Goal: Information Seeking & Learning: Check status

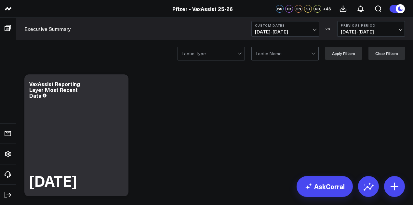
click at [297, 33] on span "08/29/25 - 09/04/25" at bounding box center [285, 31] width 60 height 5
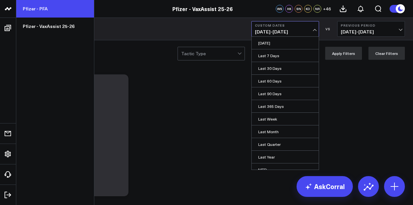
click at [26, 7] on link "Pfizer - PFA" at bounding box center [55, 9] width 78 height 18
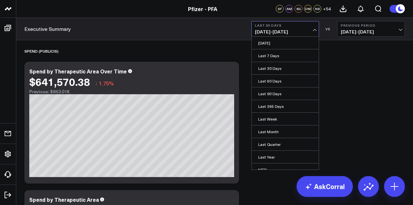
click at [268, 201] on link "Custom Dates" at bounding box center [285, 207] width 67 height 12
select select "9"
select select "2025"
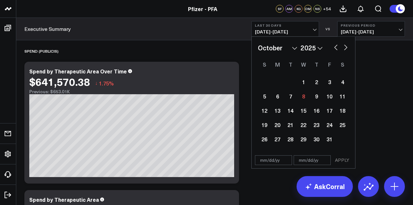
click at [333, 45] on button "button" at bounding box center [335, 47] width 6 height 8
select select "8"
select select "2025"
click at [333, 45] on button "button" at bounding box center [335, 47] width 6 height 8
select select "7"
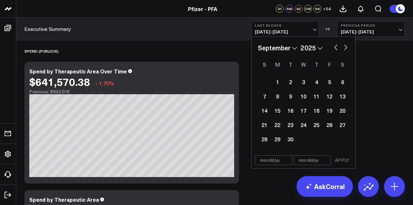
select select "2025"
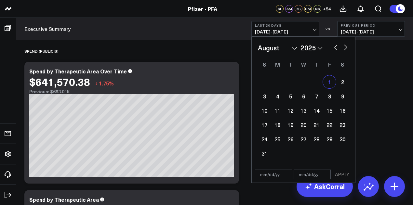
click at [328, 82] on div "1" at bounding box center [329, 81] width 13 height 13
type input "[DATE]"
select select "7"
select select "2025"
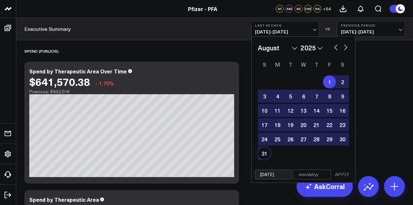
click at [264, 152] on div "31" at bounding box center [264, 153] width 13 height 13
type input "[DATE]"
select select "7"
select select "2025"
click at [347, 175] on button "APPLY" at bounding box center [341, 175] width 19 height 10
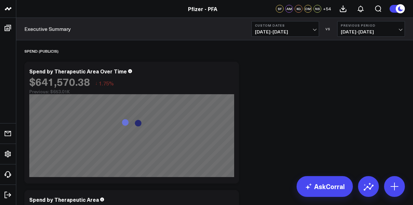
click at [312, 31] on span "[DATE] - [DATE]" at bounding box center [285, 31] width 60 height 5
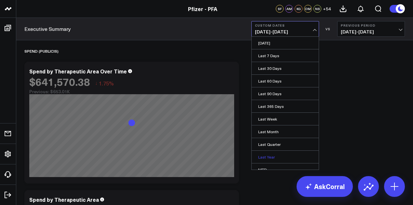
scroll to position [42, 0]
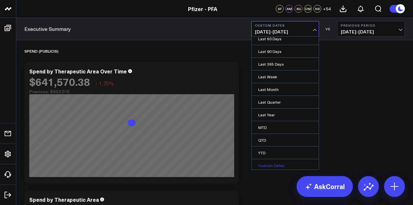
click at [265, 162] on link "Custom Dates" at bounding box center [285, 165] width 67 height 12
select select "9"
select select "2025"
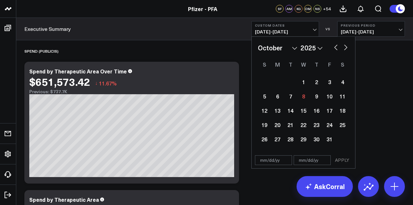
click at [264, 161] on input "text" at bounding box center [273, 160] width 37 height 10
select select "9"
select select "2025"
type input "[DATE]"
select select "2025"
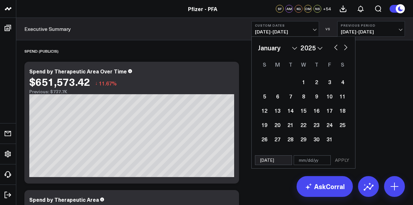
type input "[DATE]"
click at [310, 163] on input "text" at bounding box center [311, 160] width 37 height 10
select select "2025"
type input "0"
select select "2025"
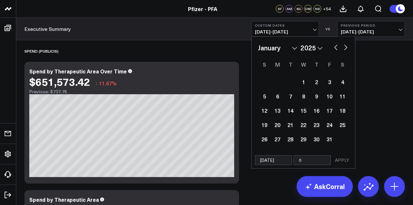
type input "07"
select select "2025"
type input "08"
select select "2025"
type input "08/"
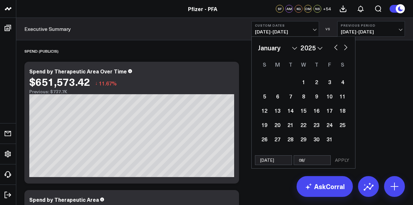
select select "2025"
type input "08/31/"
select select "2025"
type input "08/31/2"
select select "2025"
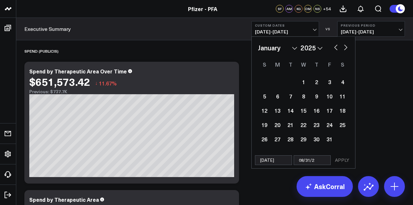
type input "[DATE]"
select select "2025"
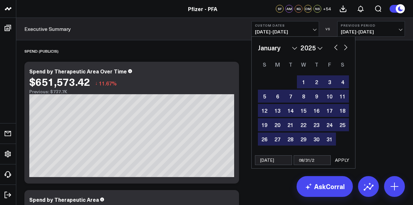
type input "[DATE]"
select select "2025"
type input "[DATE]"
click at [340, 160] on button "APPLY" at bounding box center [341, 160] width 19 height 10
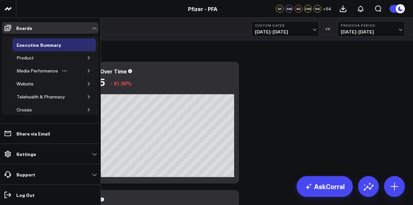
click at [87, 70] on icon "button" at bounding box center [89, 71] width 4 height 4
click at [43, 85] on div "Media HVAs" at bounding box center [34, 84] width 29 height 8
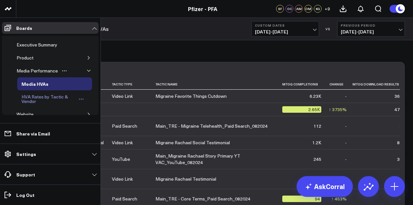
click at [52, 98] on div "HVA Rates by Tactic & Vendor" at bounding box center [48, 99] width 57 height 12
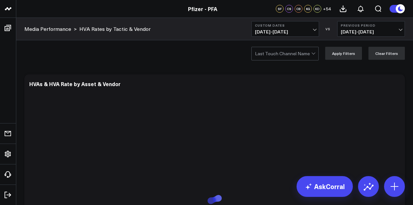
click at [286, 36] on button "Custom Dates [DATE] - [DATE]" at bounding box center [285, 29] width 68 height 16
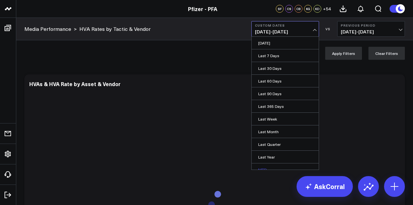
click at [264, 163] on link "MTD" at bounding box center [285, 169] width 67 height 12
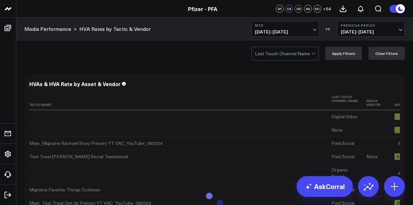
click at [309, 32] on span "[DATE] - [DATE]" at bounding box center [285, 31] width 60 height 5
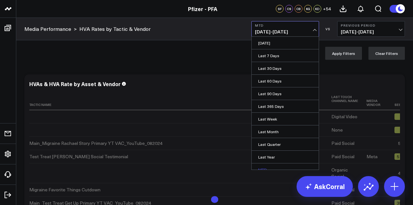
click at [267, 163] on link "MTD" at bounding box center [285, 169] width 67 height 12
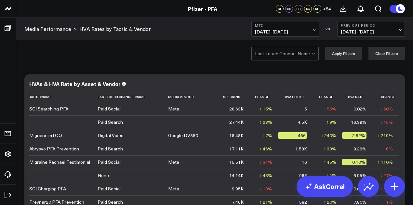
click at [307, 29] on button "MTD [DATE] - [DATE]" at bounding box center [285, 29] width 68 height 16
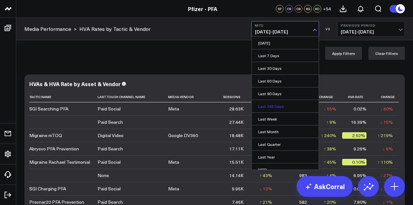
scroll to position [42, 0]
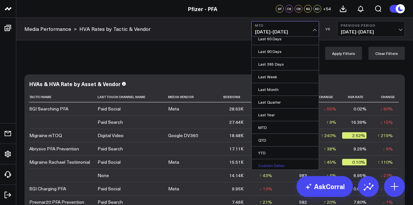
click at [264, 162] on link "Custom Dates" at bounding box center [285, 165] width 67 height 12
select select "9"
select select "2025"
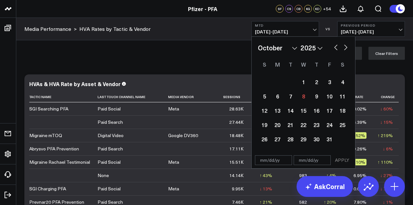
click at [337, 47] on button "button" at bounding box center [335, 47] width 6 height 8
select select "8"
select select "2025"
click at [336, 47] on button "button" at bounding box center [335, 47] width 6 height 8
select select "7"
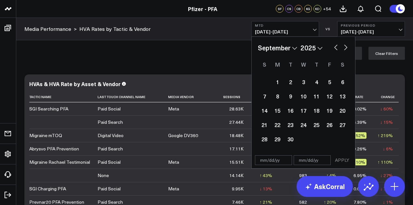
select select "2025"
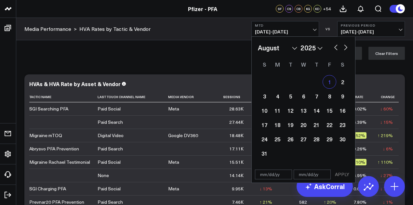
click at [330, 82] on div "1" at bounding box center [329, 81] width 13 height 13
type input "[DATE]"
select select "7"
select select "2025"
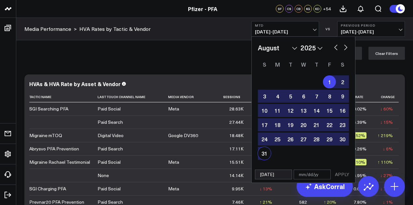
click at [264, 158] on div "31" at bounding box center [264, 153] width 13 height 13
type input "[DATE]"
select select "7"
select select "2025"
click at [339, 173] on button "APPLY" at bounding box center [341, 175] width 19 height 10
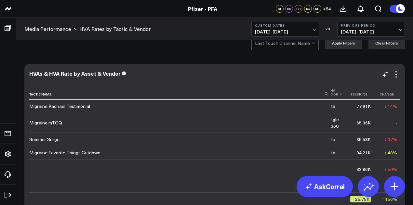
scroll to position [0, 65]
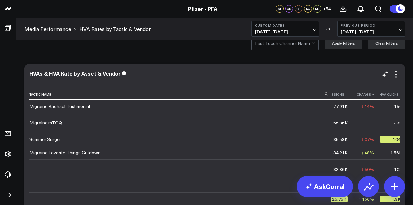
click at [370, 95] on icon at bounding box center [372, 94] width 5 height 4
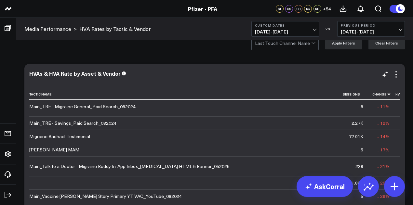
scroll to position [1444, 50]
